Goal: Information Seeking & Learning: Learn about a topic

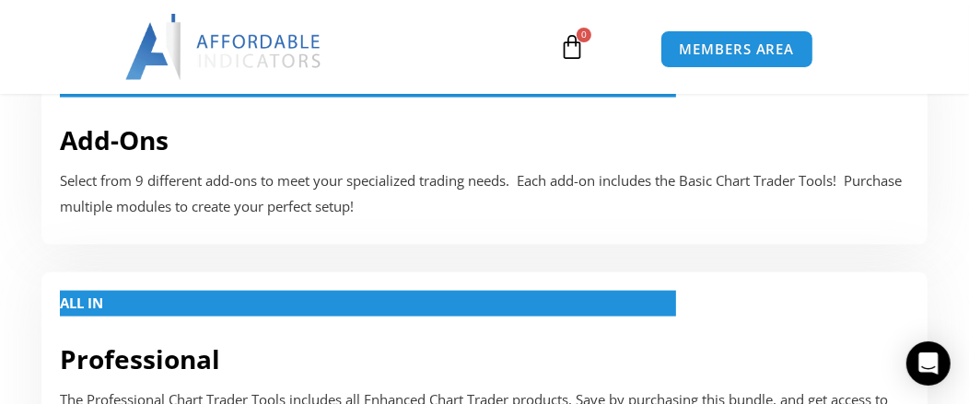
scroll to position [1517, 0]
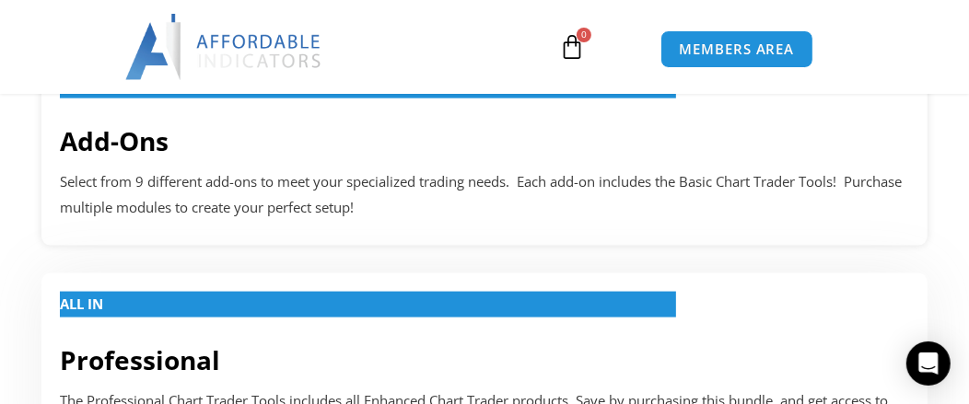
click at [564, 188] on p "Select from 9 different add-ons to meet your specialized trading needs. Each ad…" at bounding box center [484, 195] width 849 height 52
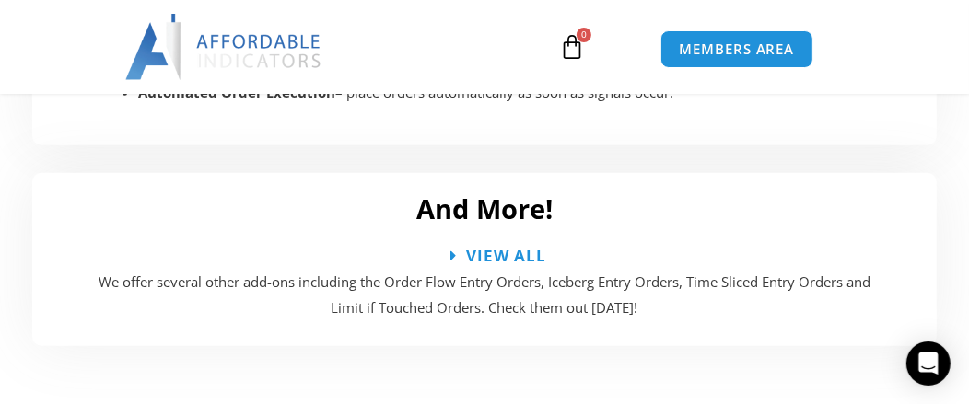
scroll to position [5423, 0]
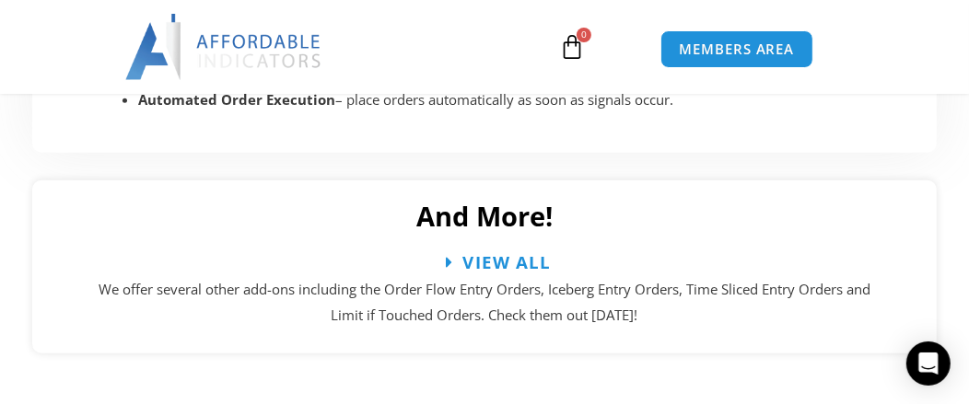
click at [513, 254] on span "View All" at bounding box center [507, 262] width 88 height 17
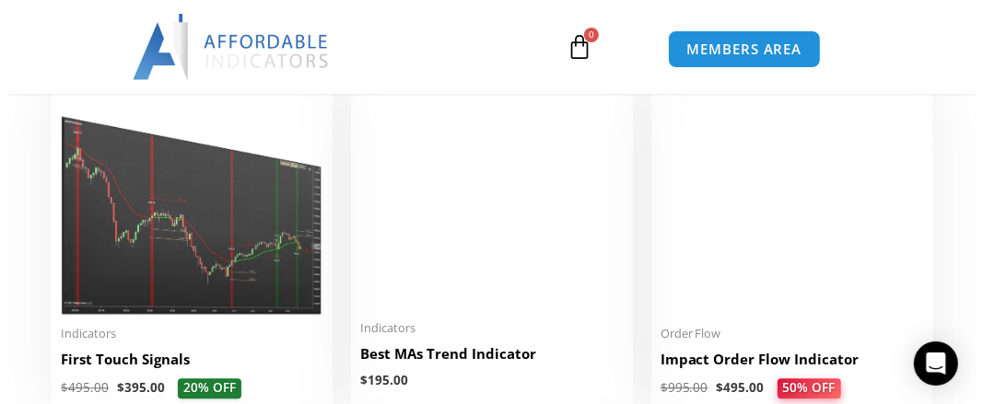
scroll to position [2698, 0]
